Goal: Check status

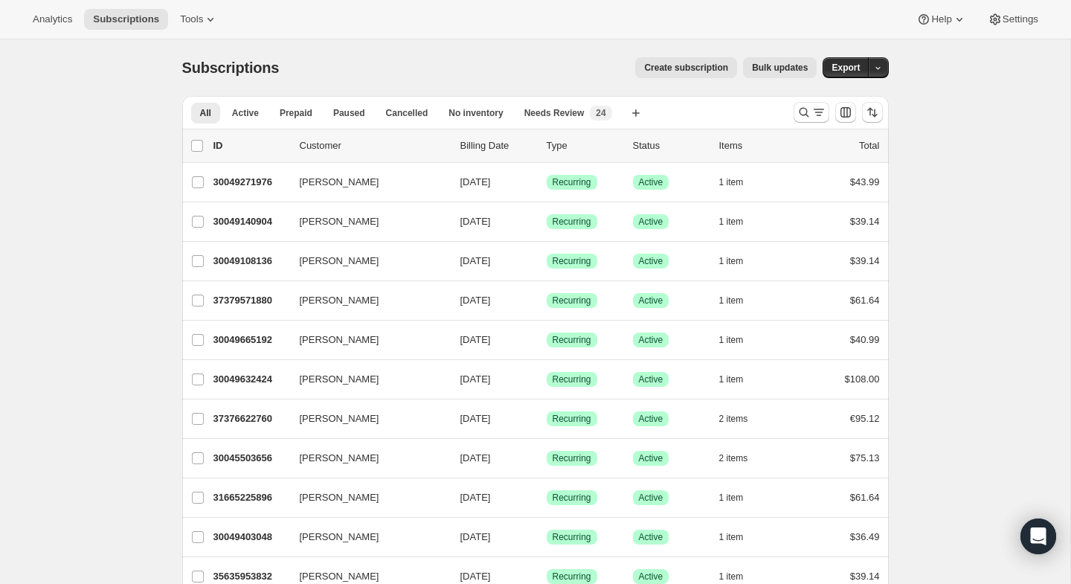
scroll to position [30, 0]
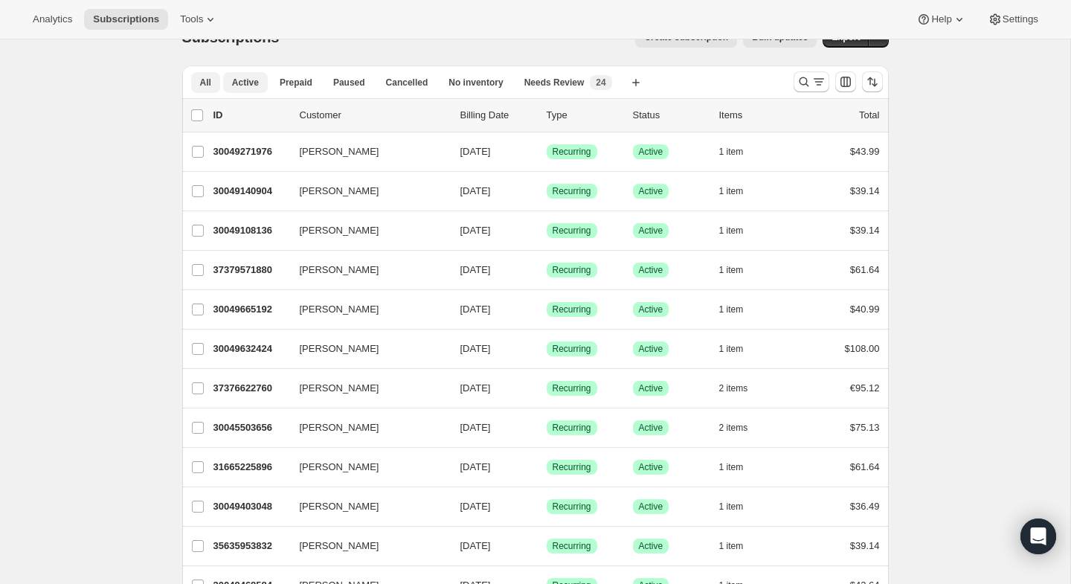
click at [248, 84] on span "Active" at bounding box center [245, 83] width 27 height 12
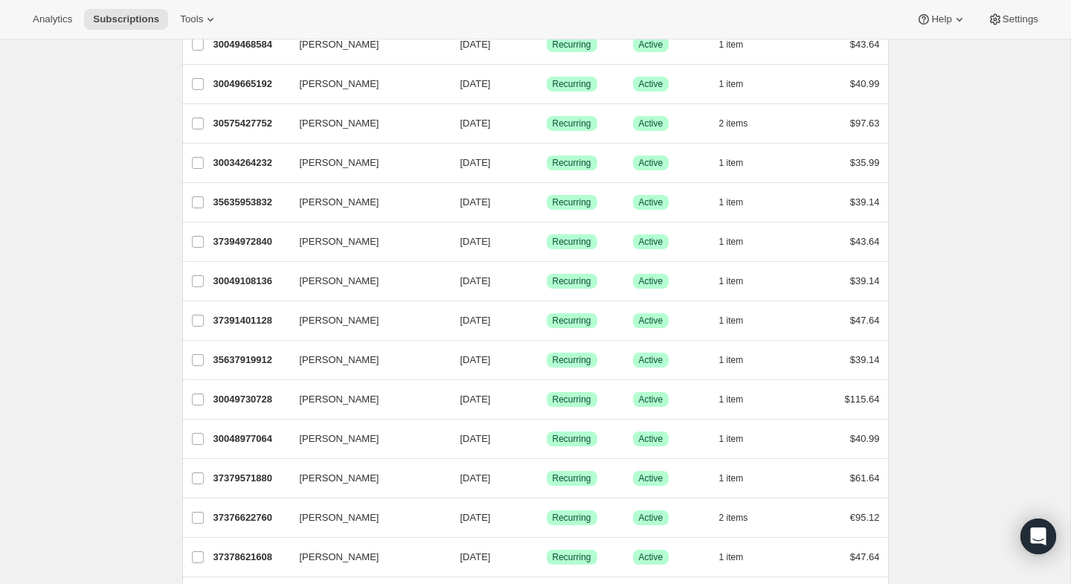
scroll to position [411, 0]
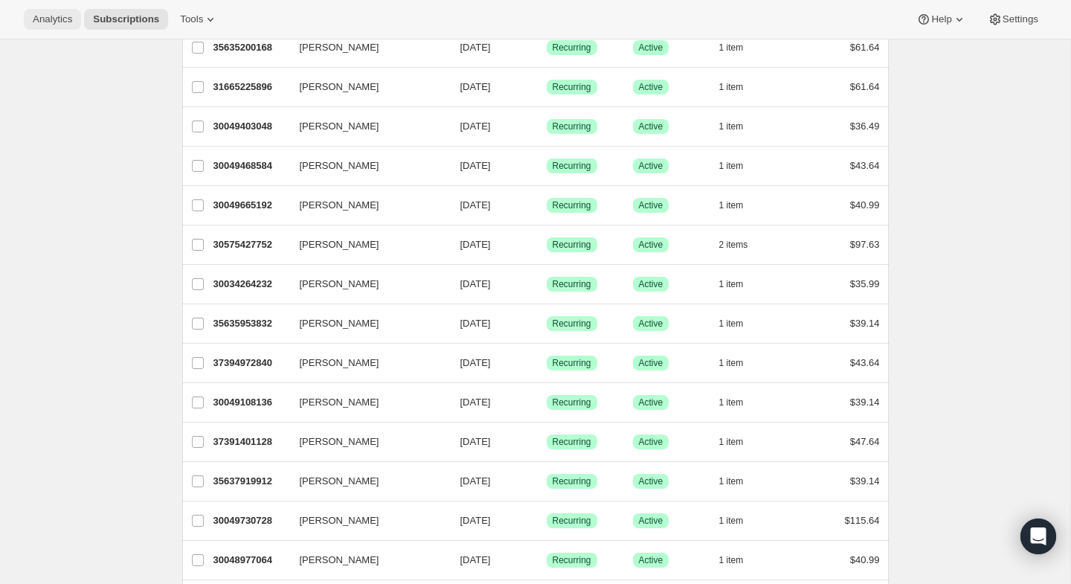
click at [35, 21] on span "Analytics" at bounding box center [52, 19] width 39 height 12
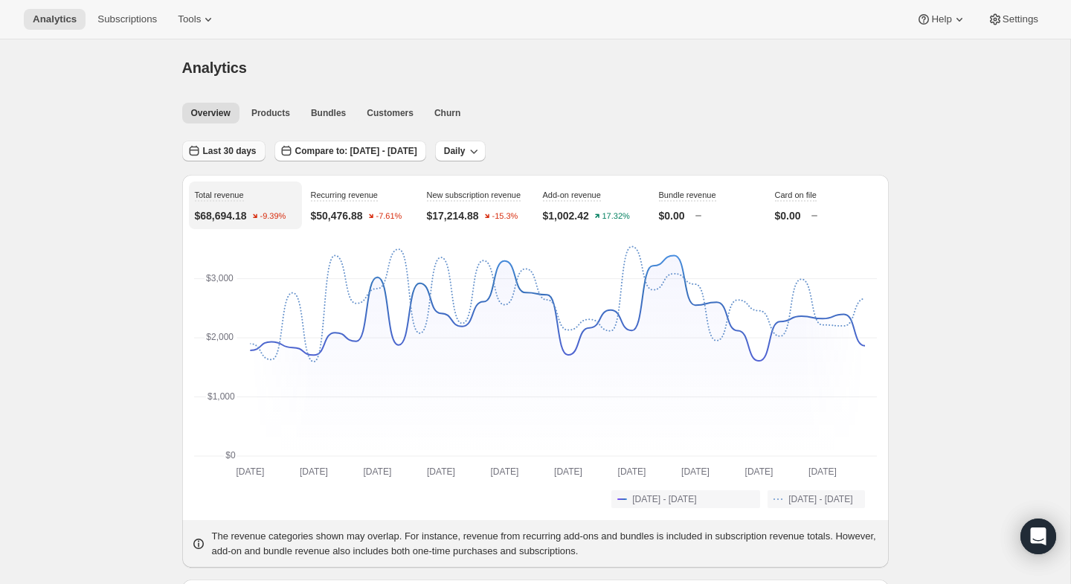
click at [236, 155] on span "Last 30 days" at bounding box center [230, 151] width 54 height 12
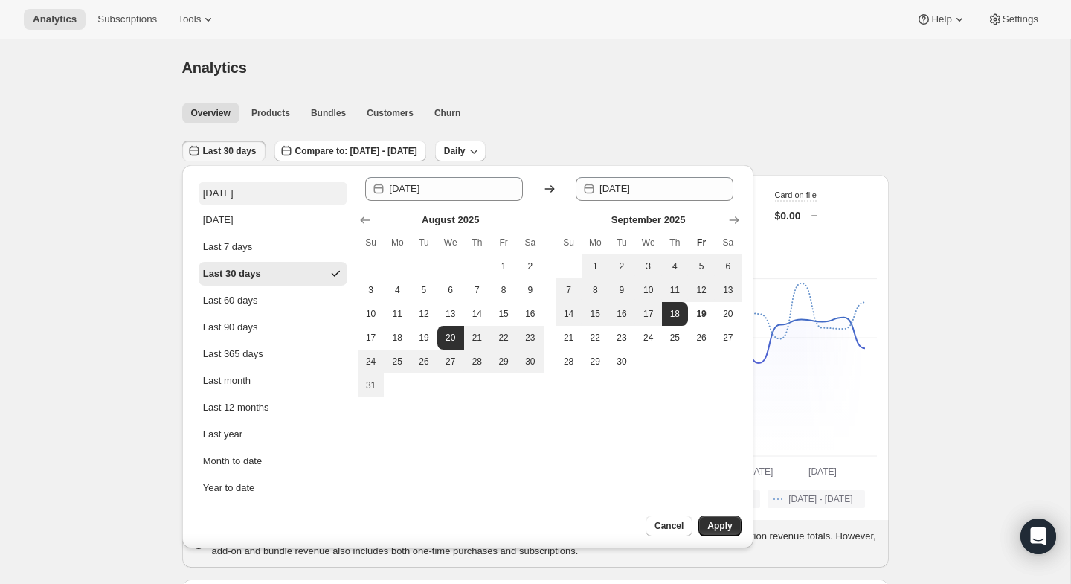
click at [236, 193] on button "[DATE]" at bounding box center [273, 193] width 149 height 24
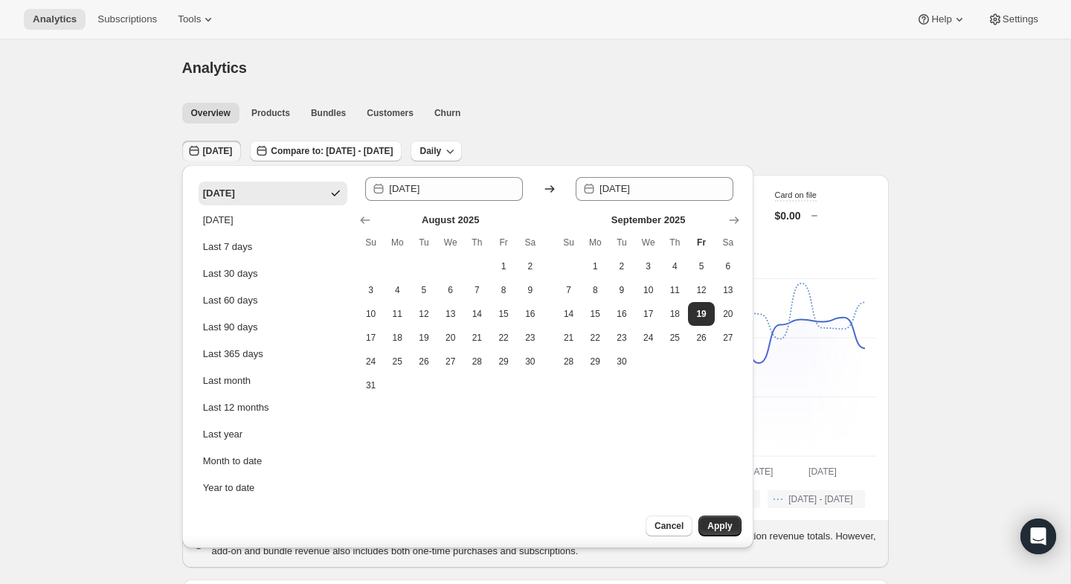
type input "[DATE]"
click at [715, 536] on div "Cancel Apply" at bounding box center [667, 531] width 171 height 33
click at [717, 530] on span "Apply" at bounding box center [719, 526] width 25 height 12
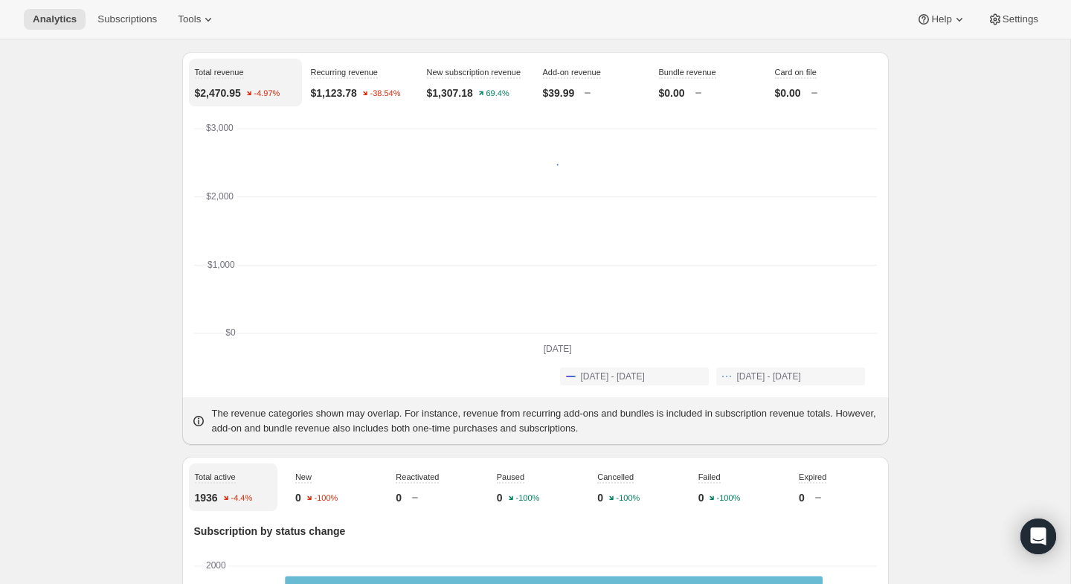
scroll to position [123, 0]
click at [457, 100] on p "$1,307.18" at bounding box center [450, 92] width 46 height 15
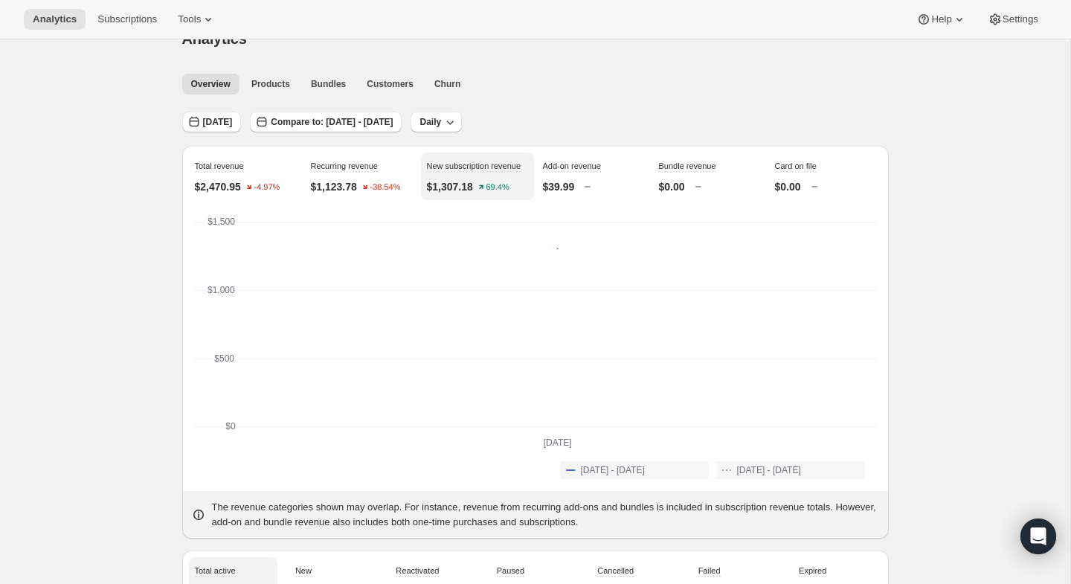
scroll to position [0, 0]
